Goal: Transaction & Acquisition: Download file/media

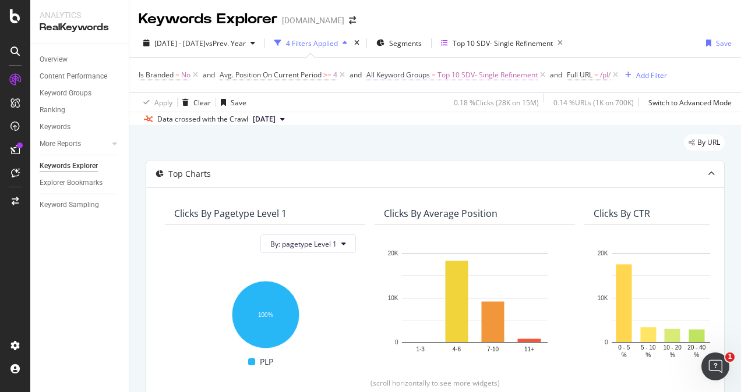
click at [507, 73] on span "Top 10 SDV- Single Refinement" at bounding box center [487, 75] width 100 height 16
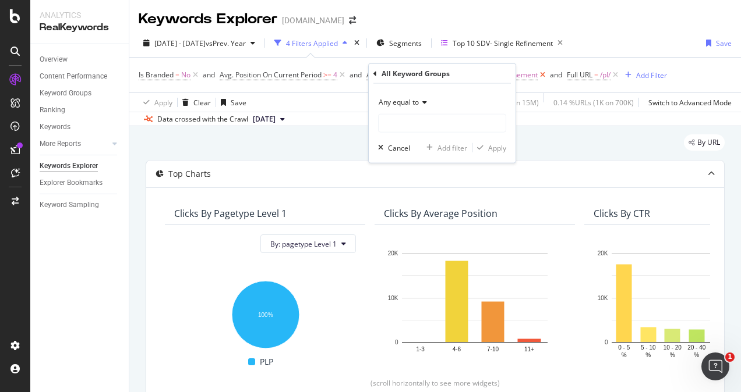
click at [546, 73] on icon at bounding box center [542, 75] width 10 height 12
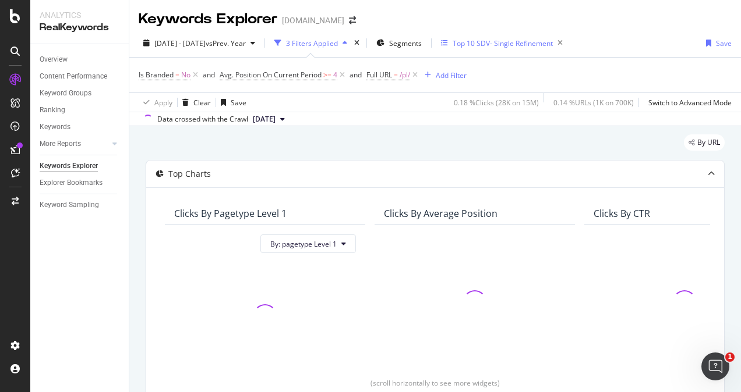
click at [526, 40] on div "Top 10 SDV- Single Refinement" at bounding box center [502, 43] width 100 height 10
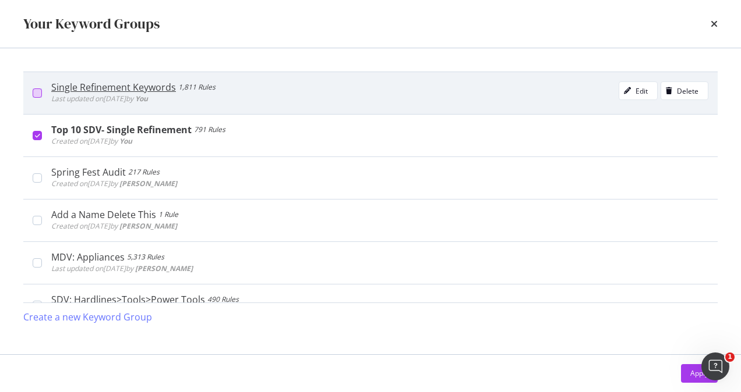
click at [40, 94] on div "modal" at bounding box center [37, 92] width 9 height 9
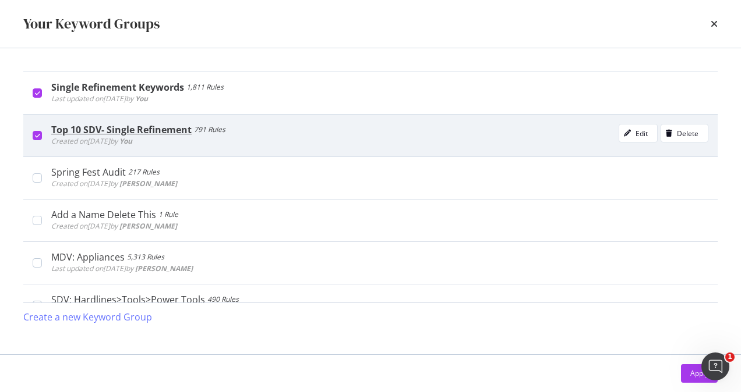
click at [40, 135] on icon "modal" at bounding box center [37, 136] width 5 height 6
click at [690, 377] on div "Apply" at bounding box center [699, 374] width 18 height 10
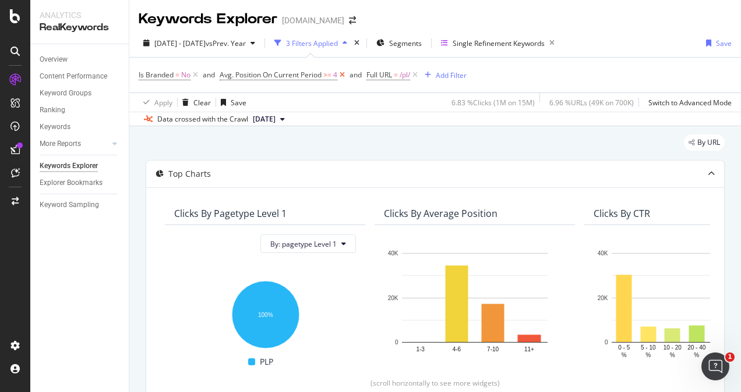
click at [346, 75] on icon at bounding box center [342, 75] width 10 height 12
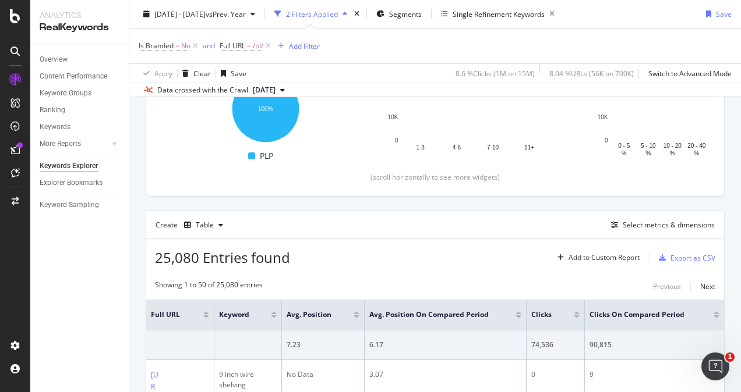
scroll to position [291, 0]
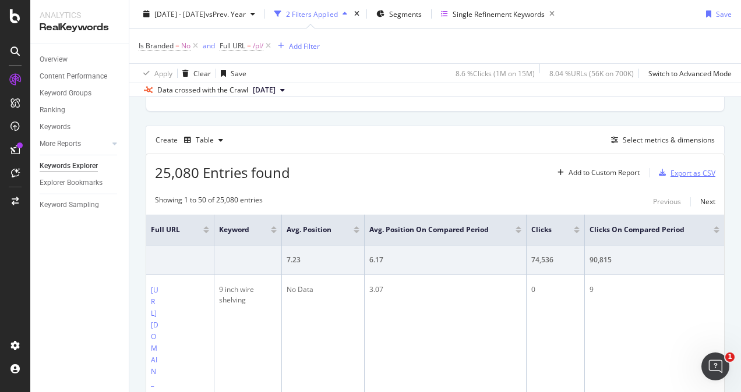
click at [658, 173] on icon "button" at bounding box center [661, 172] width 7 height 7
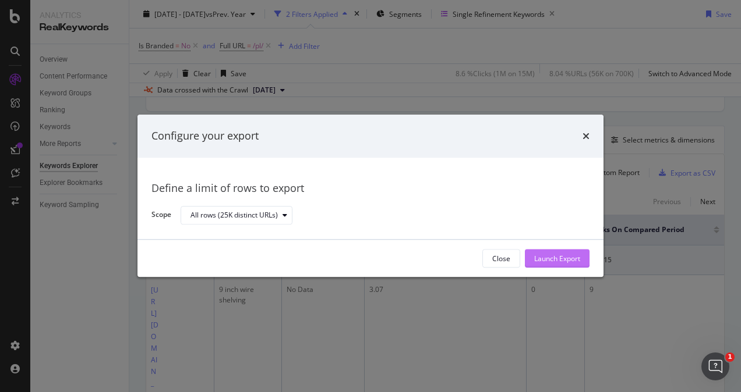
click at [569, 258] on div "Launch Export" at bounding box center [557, 259] width 46 height 10
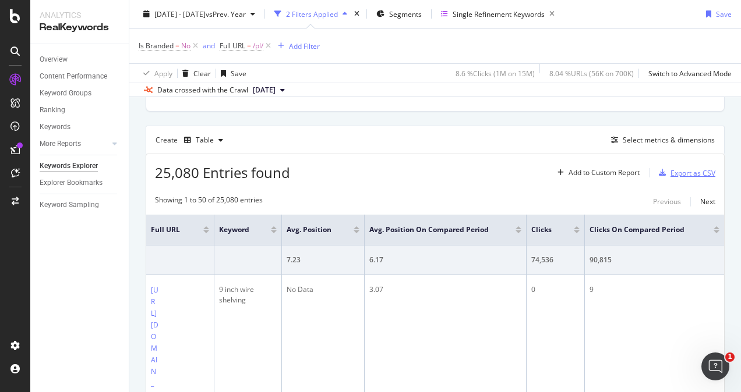
click at [670, 172] on div "Export as CSV" at bounding box center [692, 173] width 45 height 10
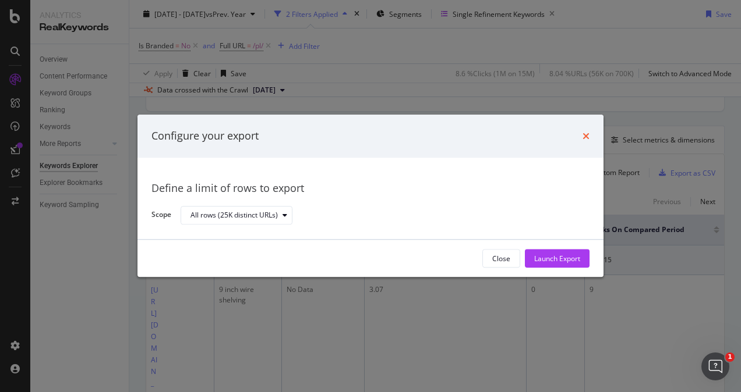
click at [584, 136] on icon "times" at bounding box center [585, 136] width 7 height 9
